Goal: Find specific page/section: Find specific page/section

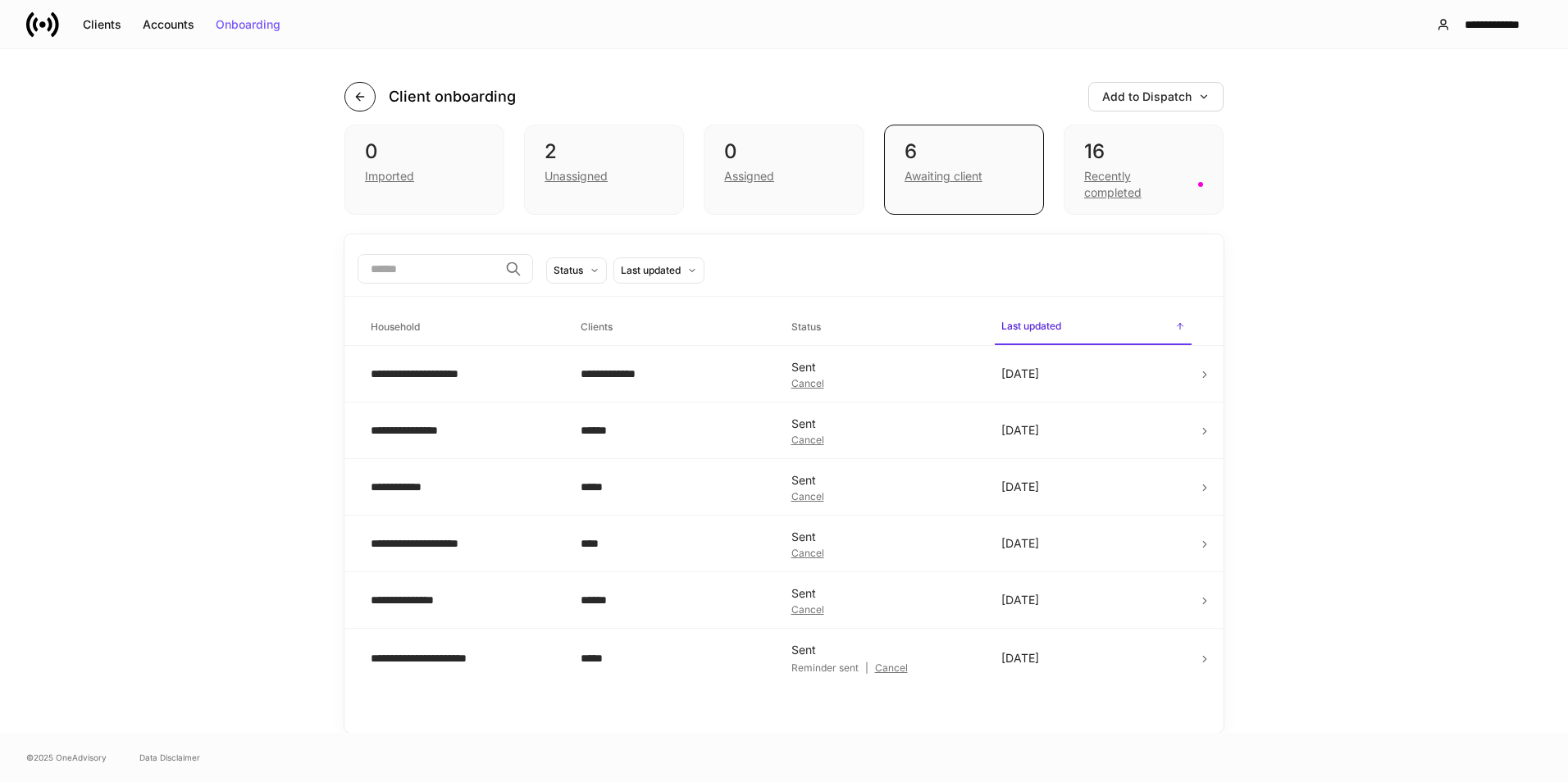
click at [362, 95] on icon "button" at bounding box center [359, 97] width 13 height 13
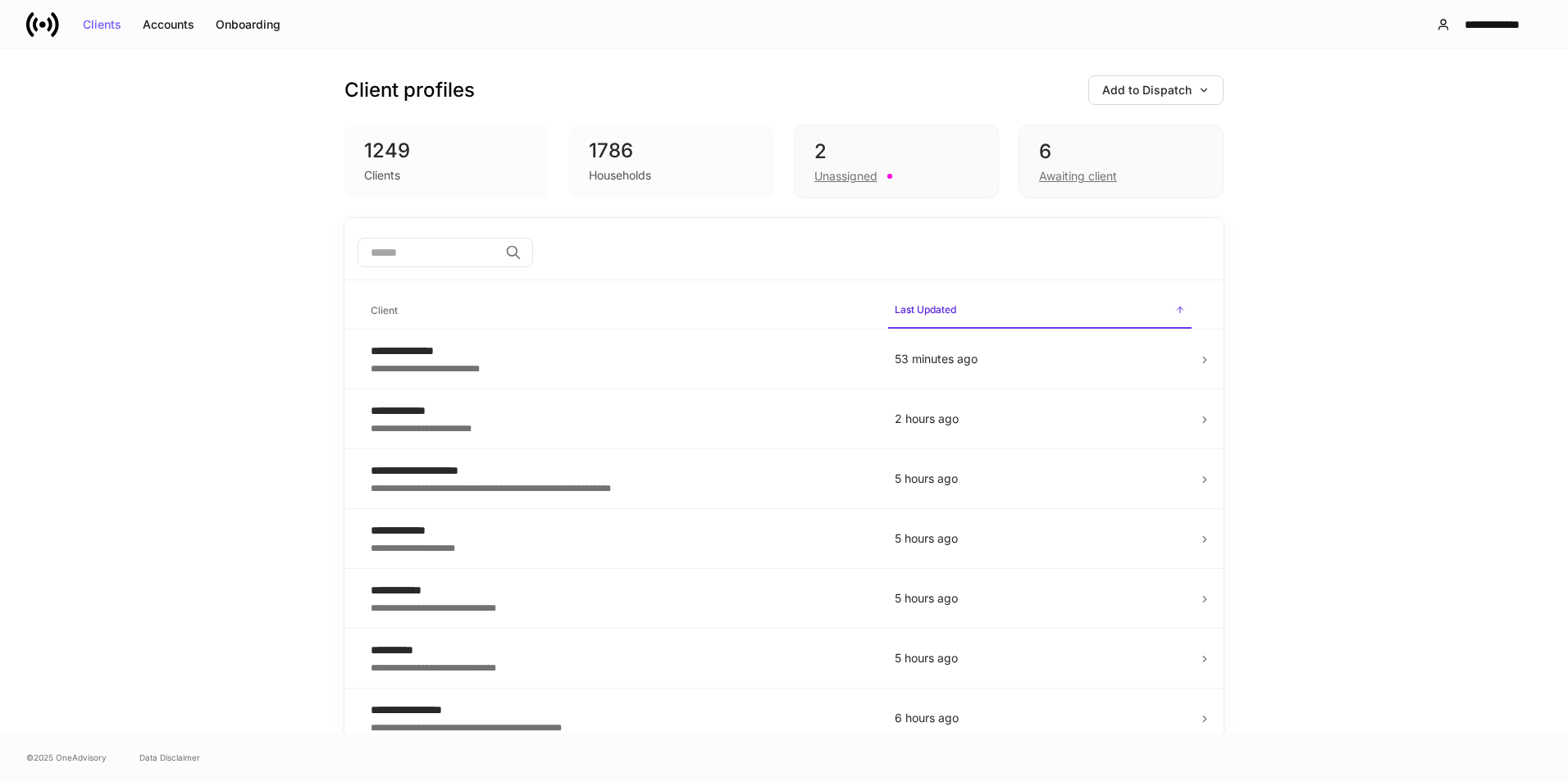
click at [1091, 140] on div "6" at bounding box center [1120, 151] width 164 height 26
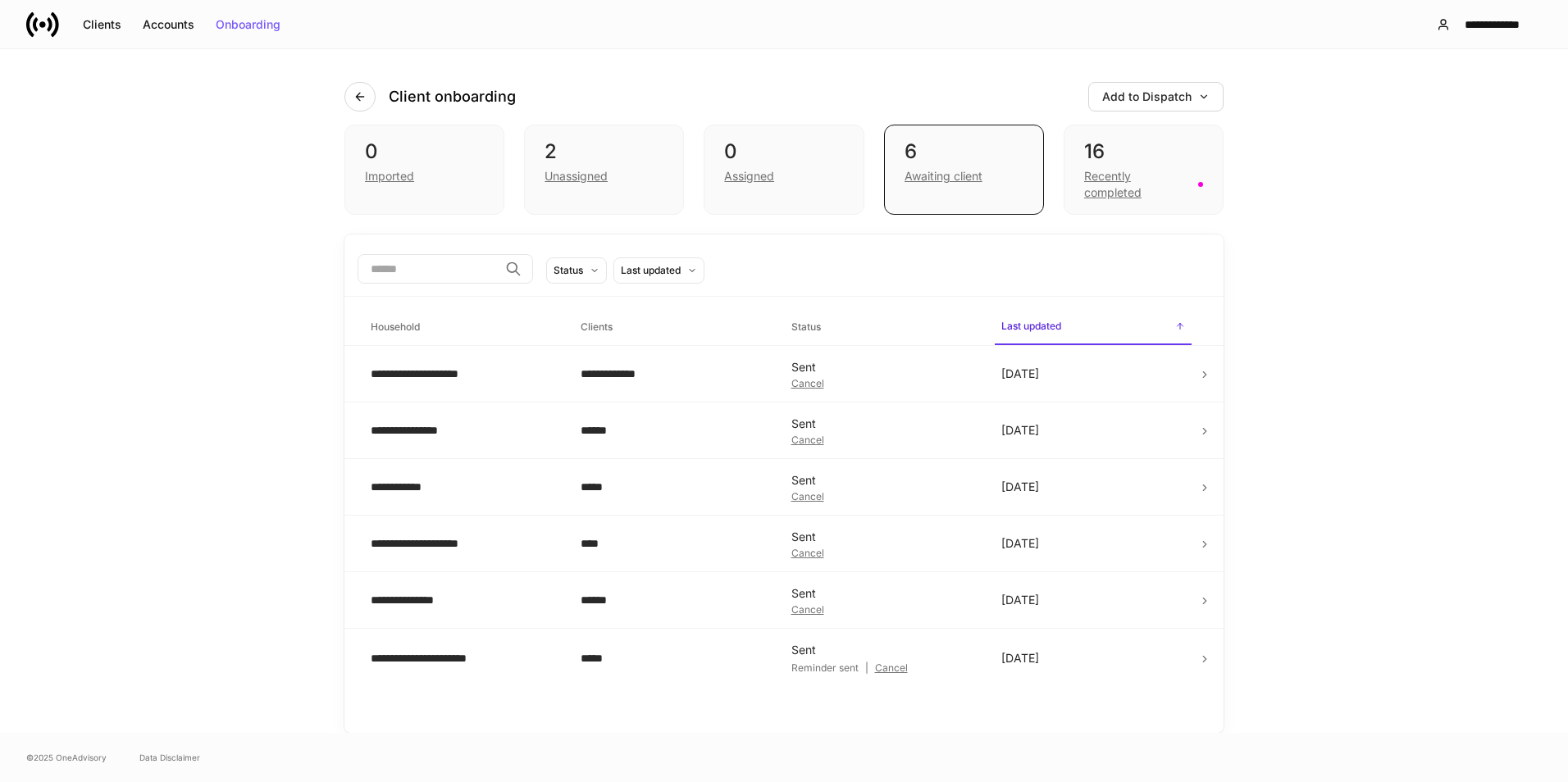
click at [1115, 157] on div "16" at bounding box center [1143, 151] width 119 height 26
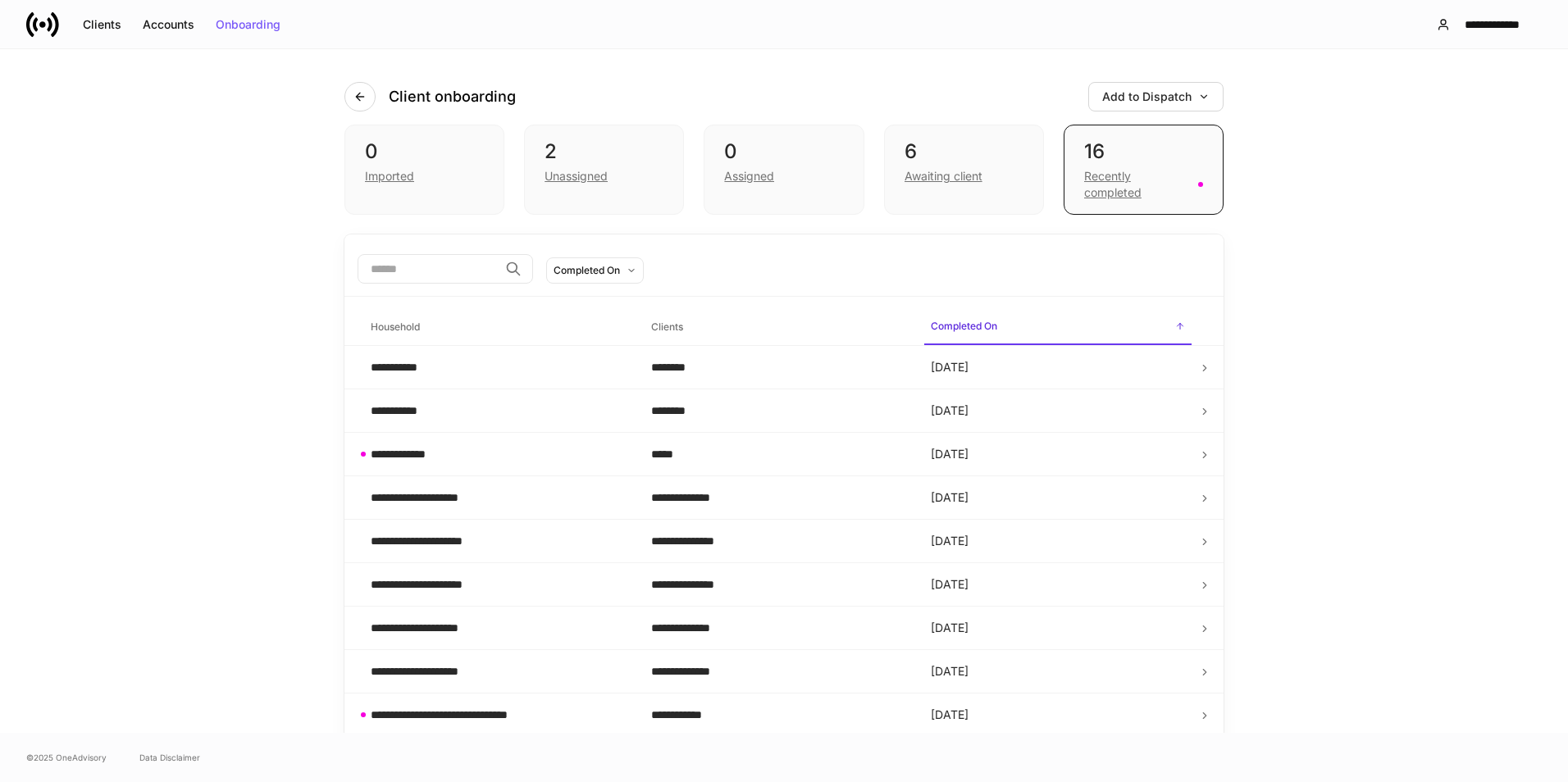
click at [1021, 159] on div "6 Awaiting client" at bounding box center [964, 169] width 160 height 90
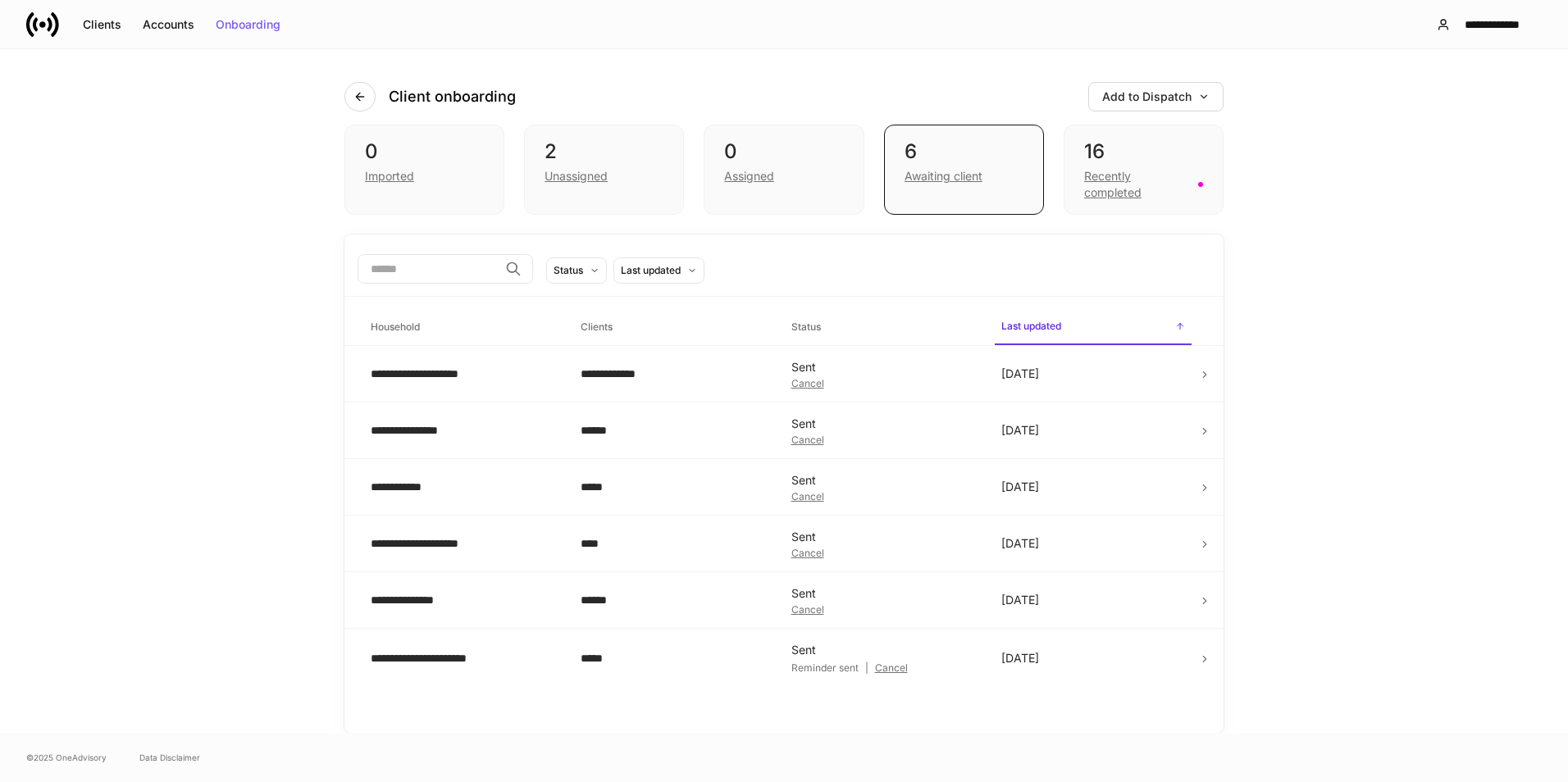
click at [758, 168] on div "Assigned" at bounding box center [749, 176] width 50 height 16
